Goal: Information Seeking & Learning: Learn about a topic

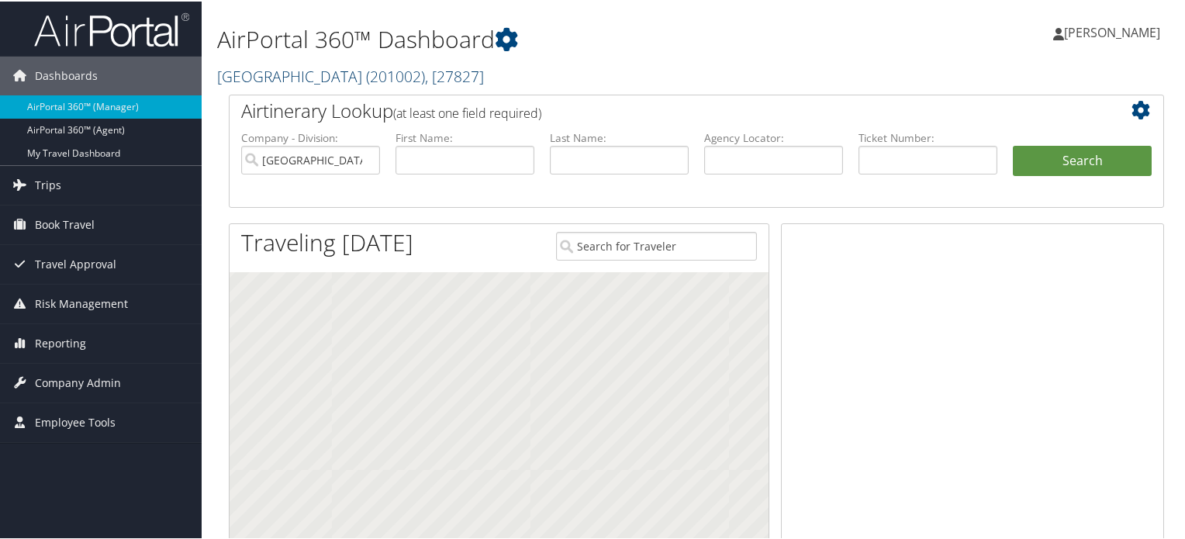
click at [400, 77] on span "( 201002 )" at bounding box center [395, 74] width 59 height 21
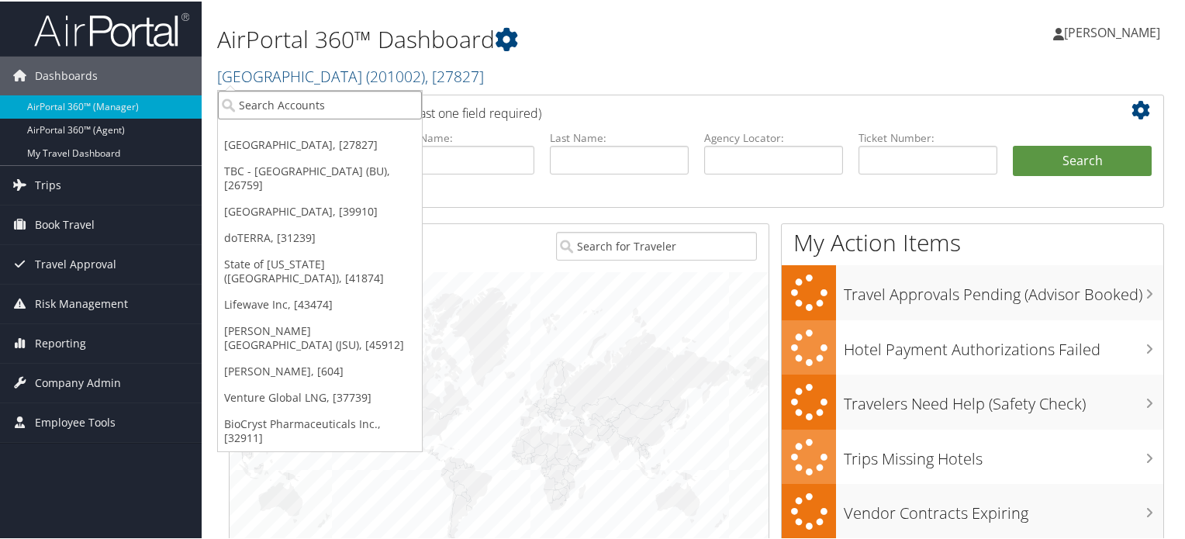
click at [295, 110] on input "search" at bounding box center [320, 103] width 204 height 29
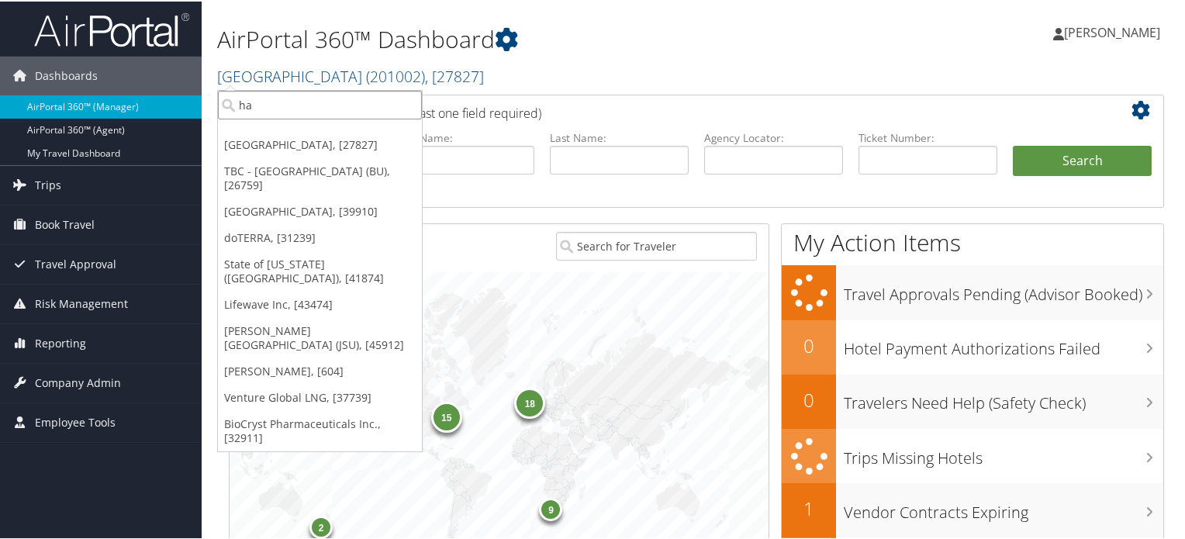
type input "h"
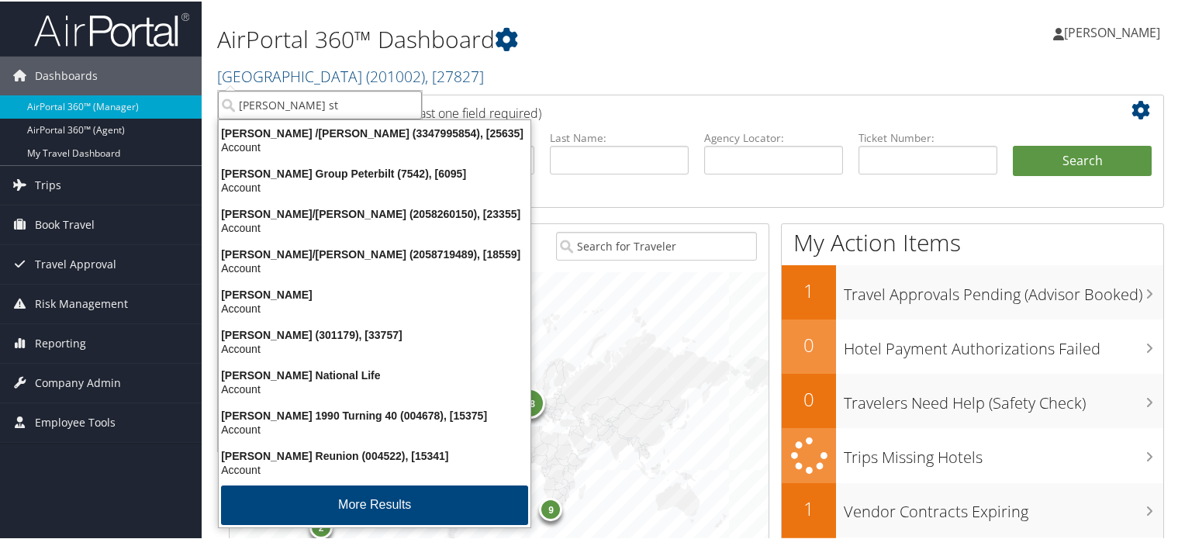
type input "jackson sta"
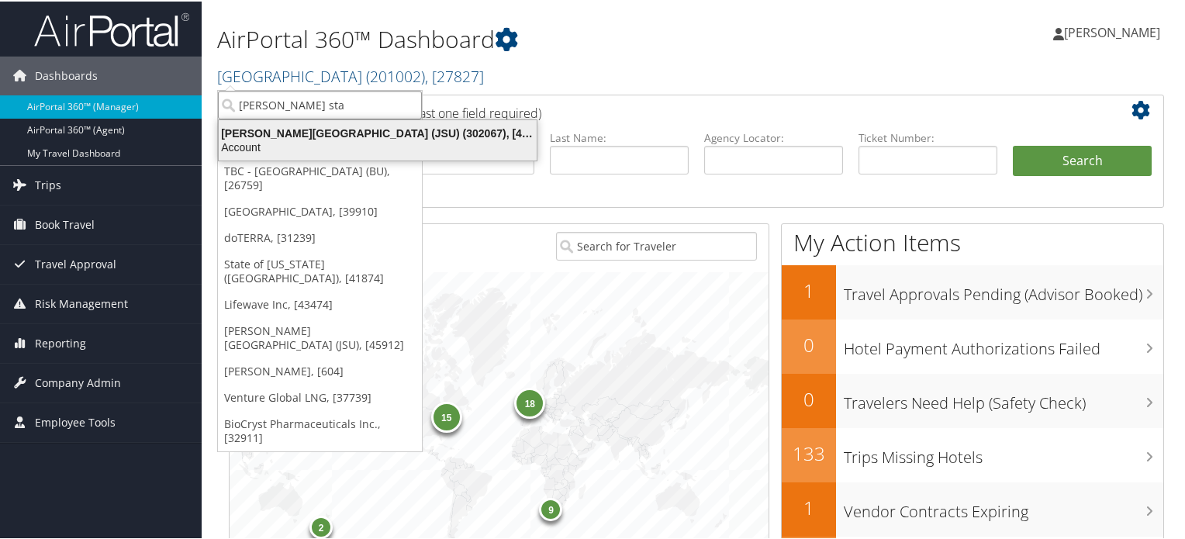
click at [299, 126] on div "Jackson State University (JSU) (302067), [45912]" at bounding box center [377, 132] width 337 height 14
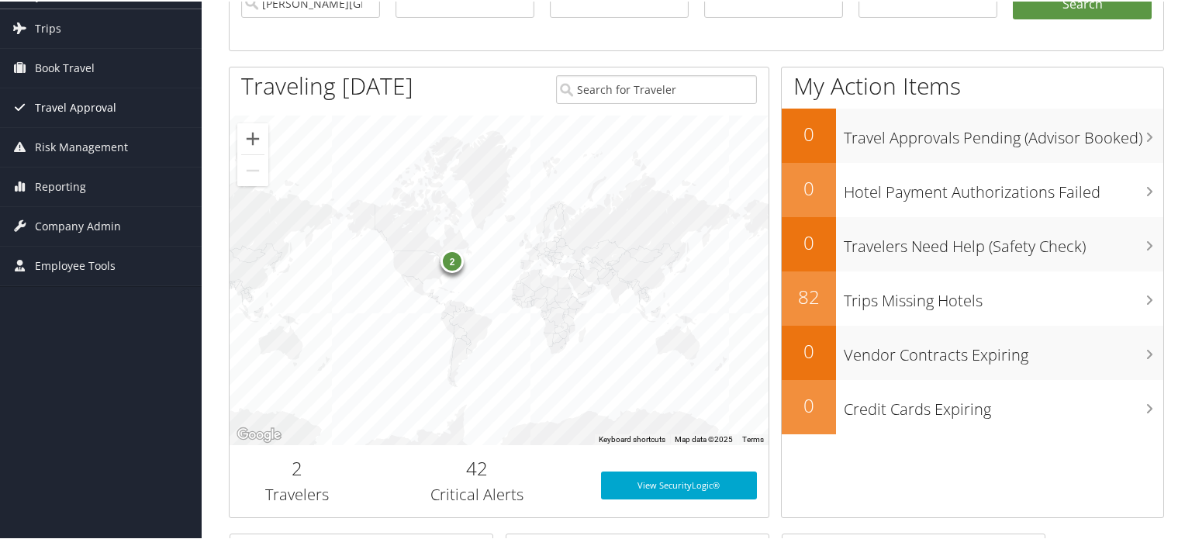
scroll to position [155, 0]
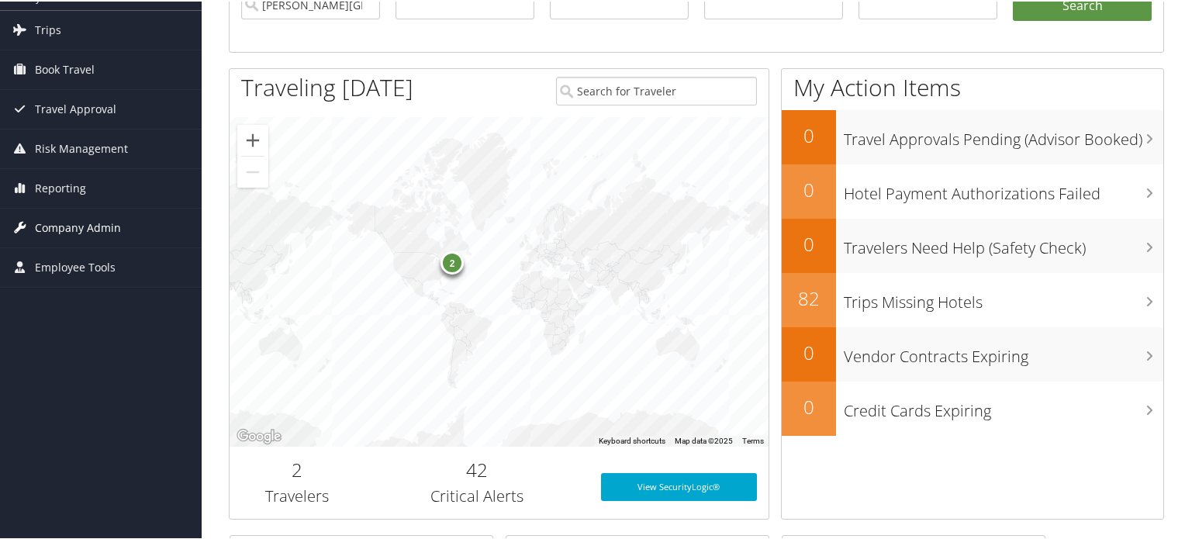
click at [73, 227] on span "Company Admin" at bounding box center [78, 226] width 86 height 39
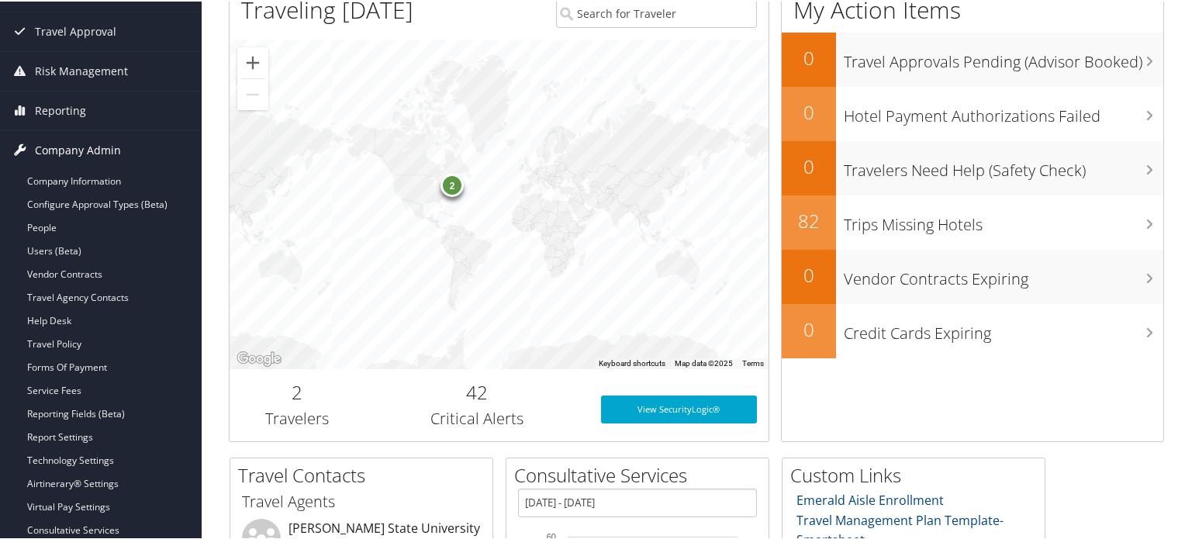
scroll to position [310, 0]
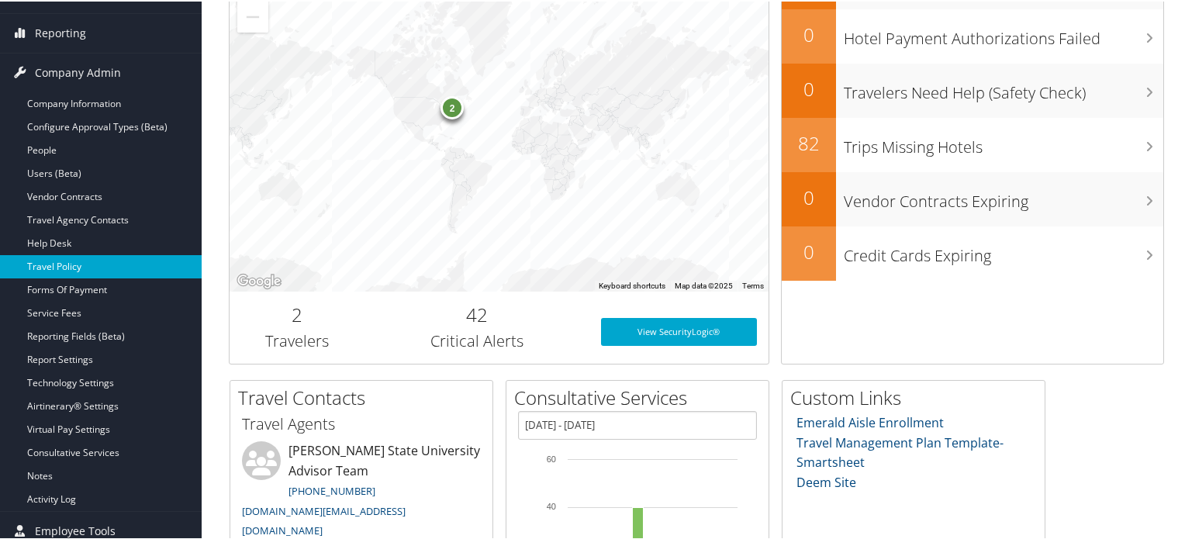
click at [87, 268] on link "Travel Policy" at bounding box center [101, 265] width 202 height 23
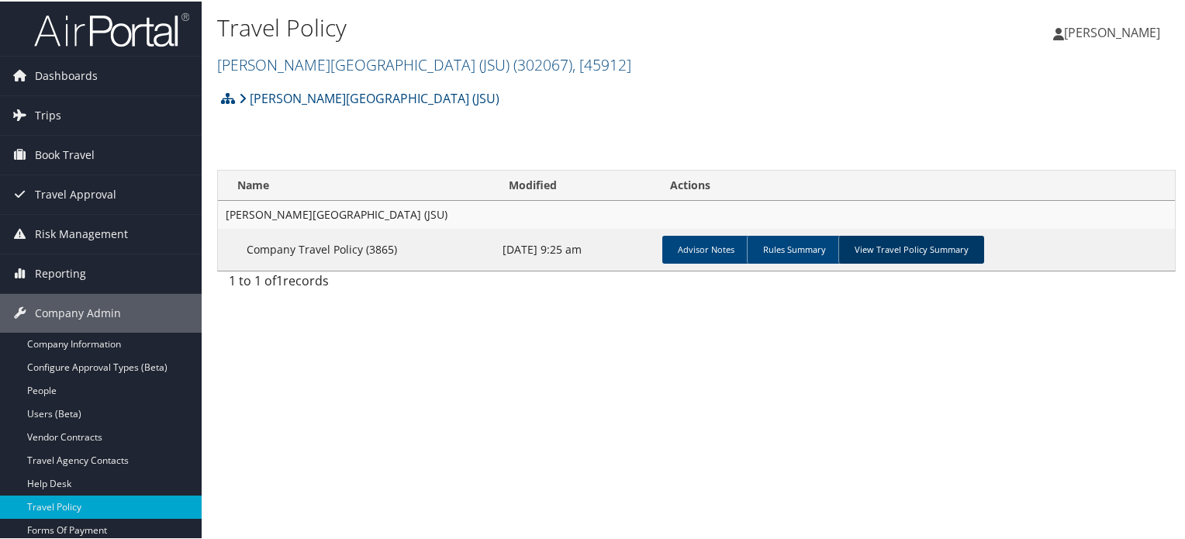
click at [943, 250] on link "View Travel Policy Summary" at bounding box center [912, 248] width 146 height 28
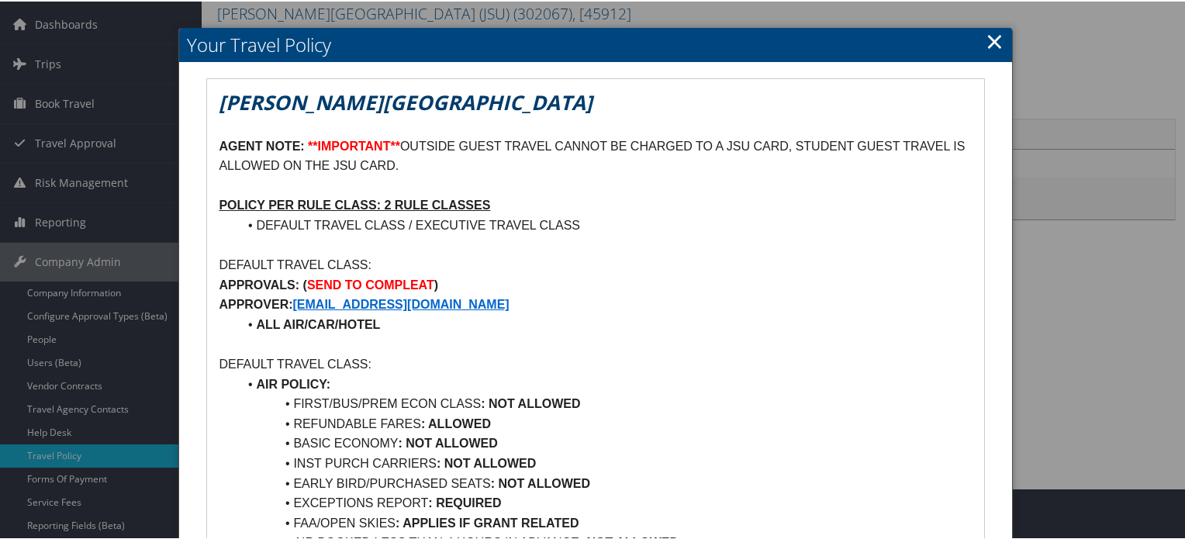
scroll to position [78, 0]
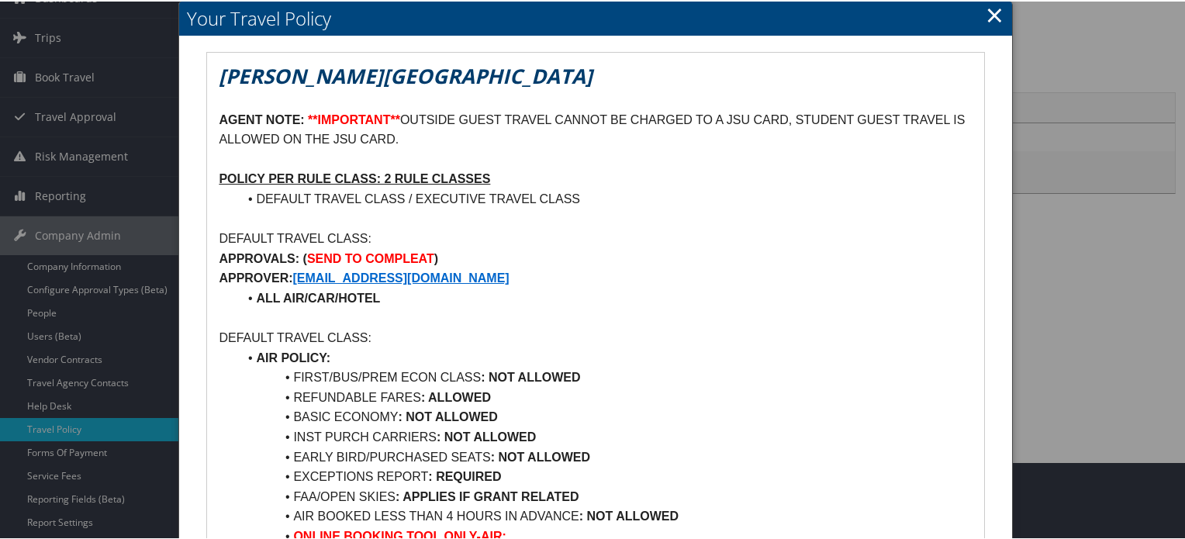
drag, startPoint x: 290, startPoint y: 254, endPoint x: 512, endPoint y: 247, distance: 222.0
click at [512, 247] on p "APPROVALS: ( SEND TO COMPLEAT )" at bounding box center [595, 257] width 753 height 20
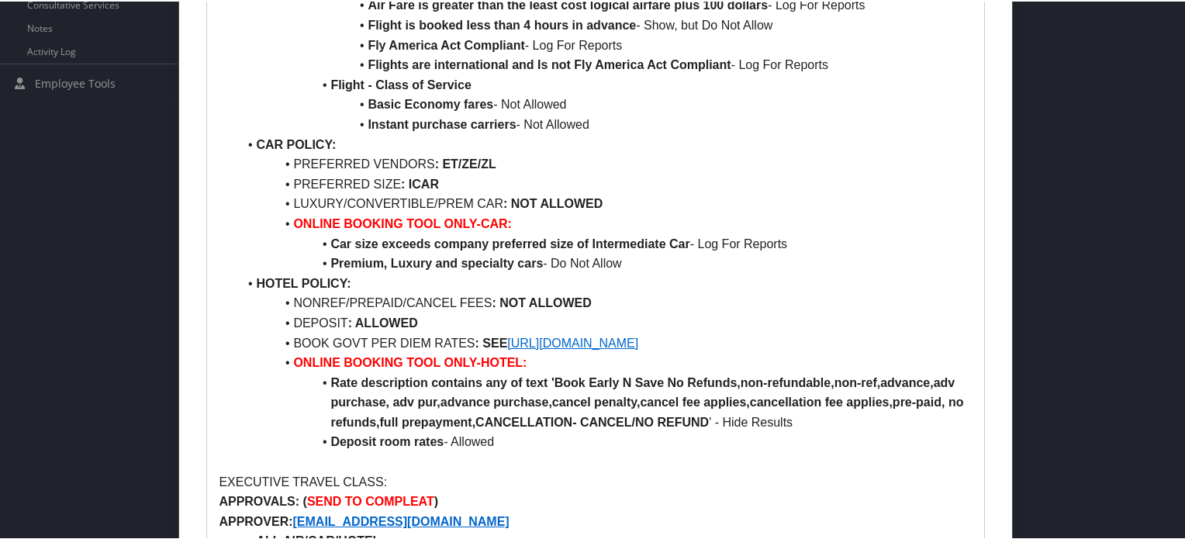
scroll to position [698, 0]
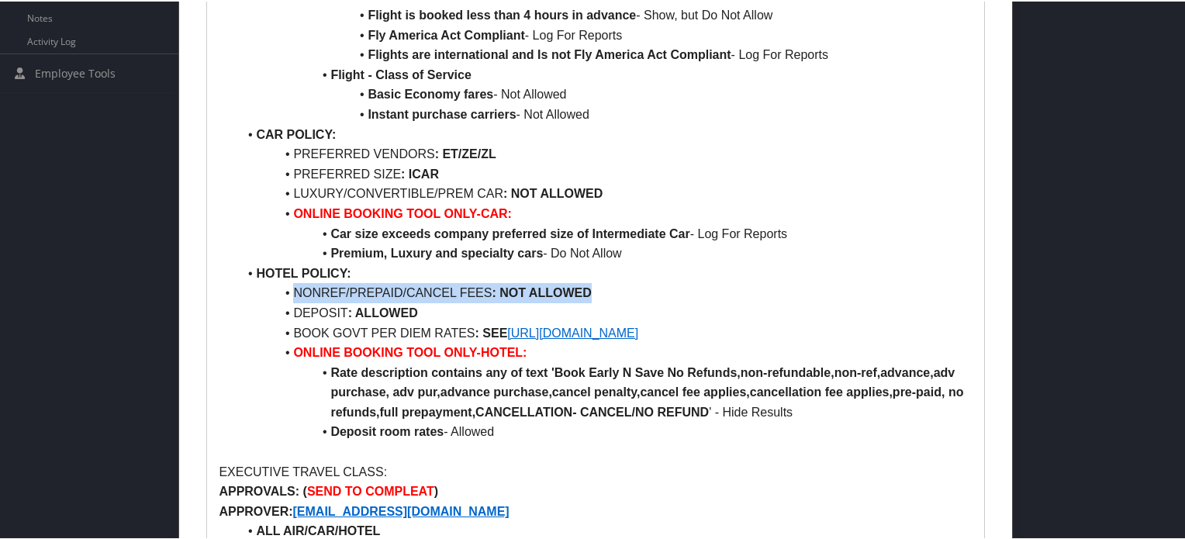
drag, startPoint x: 270, startPoint y: 291, endPoint x: 709, endPoint y: 297, distance: 439.2
click at [709, 297] on li "NONREF/PREPAID/CANCEL FEES : NOT ALLOWED" at bounding box center [604, 292] width 735 height 20
drag, startPoint x: 277, startPoint y: 313, endPoint x: 470, endPoint y: 313, distance: 193.2
click at [470, 313] on li "DEPOSIT : ALLOWED" at bounding box center [604, 312] width 735 height 20
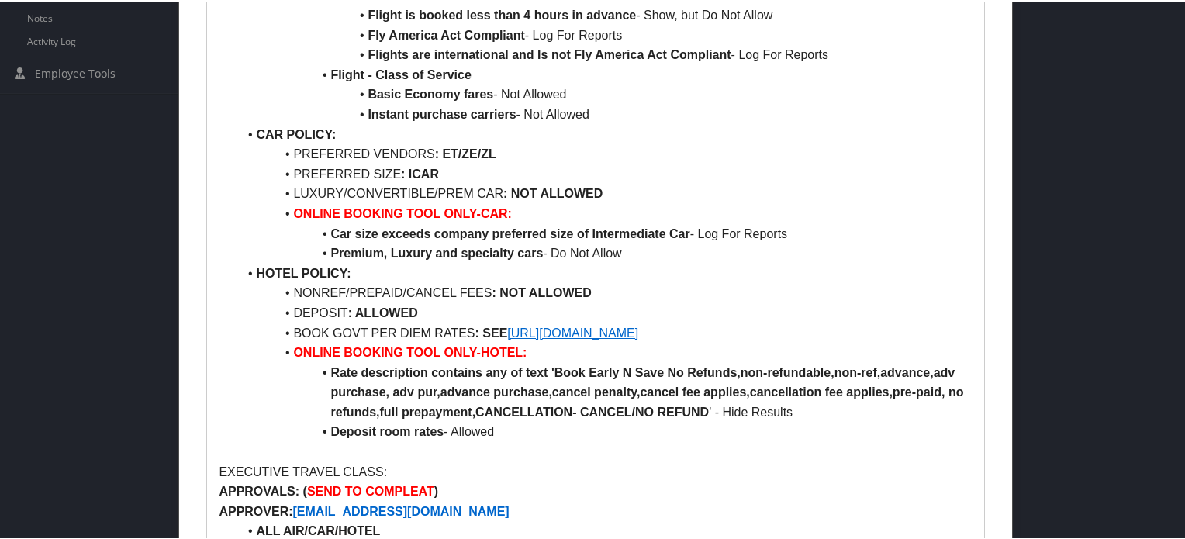
click at [476, 310] on li "DEPOSIT : ALLOWED" at bounding box center [604, 312] width 735 height 20
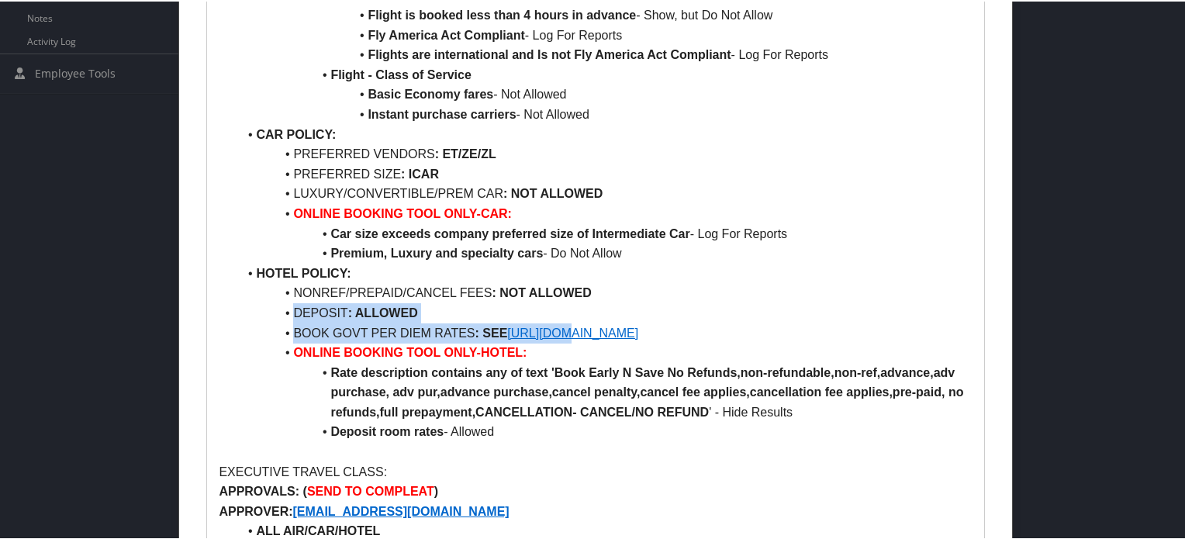
drag, startPoint x: 497, startPoint y: 335, endPoint x: 559, endPoint y: 335, distance: 62.8
click at [559, 335] on ul "AIR POLICY: FIRST/BUS/PREM ECON CLASS : NOT ALLOWED REFUNDABLE FARES : ALLOWED …" at bounding box center [595, 83] width 753 height 715
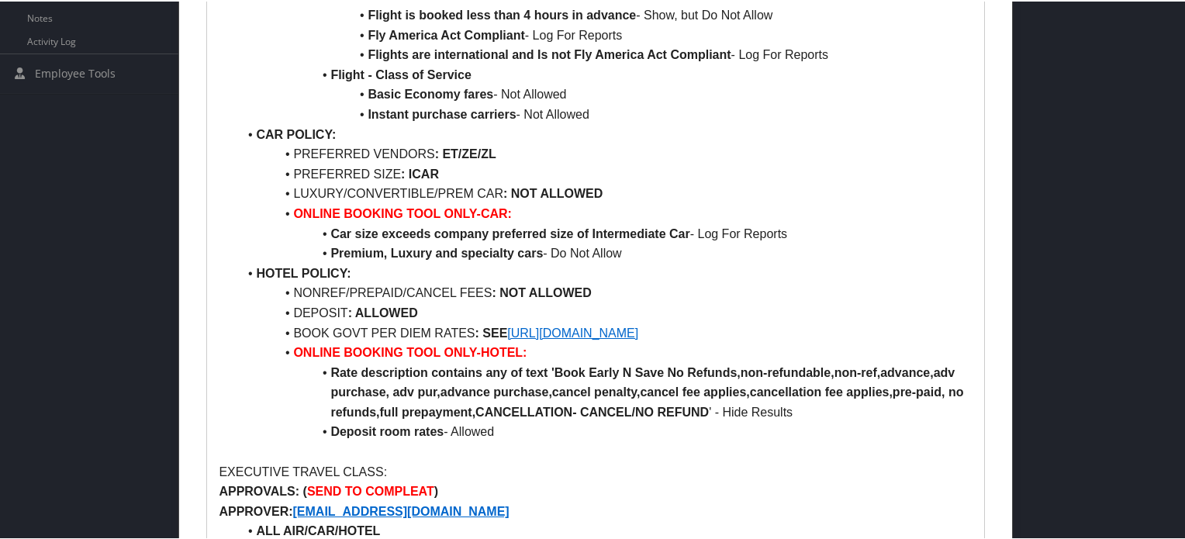
click at [810, 279] on li "HOTEL POLICY:" at bounding box center [604, 272] width 735 height 20
click at [631, 334] on link "https://www.gsa.gov/travel/plan-book/per-diem-rates" at bounding box center [572, 331] width 131 height 13
click at [908, 247] on li "Premium, Luxury and specialty cars - Do Not Allow" at bounding box center [604, 252] width 735 height 20
drag, startPoint x: 296, startPoint y: 328, endPoint x: 510, endPoint y: 328, distance: 214.9
click at [495, 325] on li "BOOK GOVT PER DIEM RATES : SEE https://www.gsa.gov/travel/plan-book/per-diem-ra…" at bounding box center [604, 332] width 735 height 20
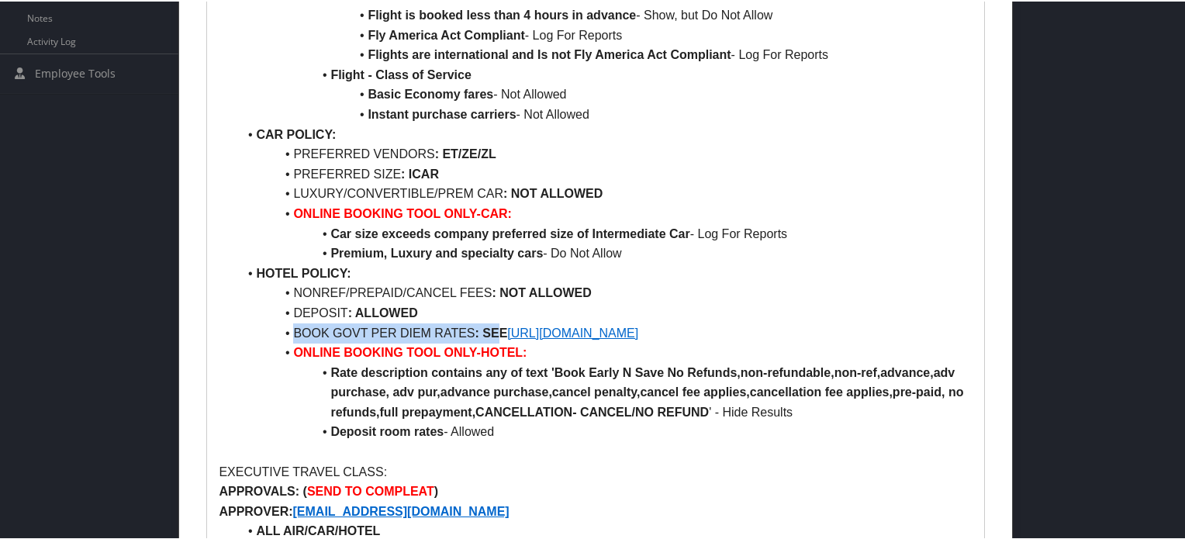
click at [576, 333] on link "https://www.gsa.gov/travel/plan-book/per-diem-rates" at bounding box center [572, 331] width 131 height 13
